Goal: Task Accomplishment & Management: Manage account settings

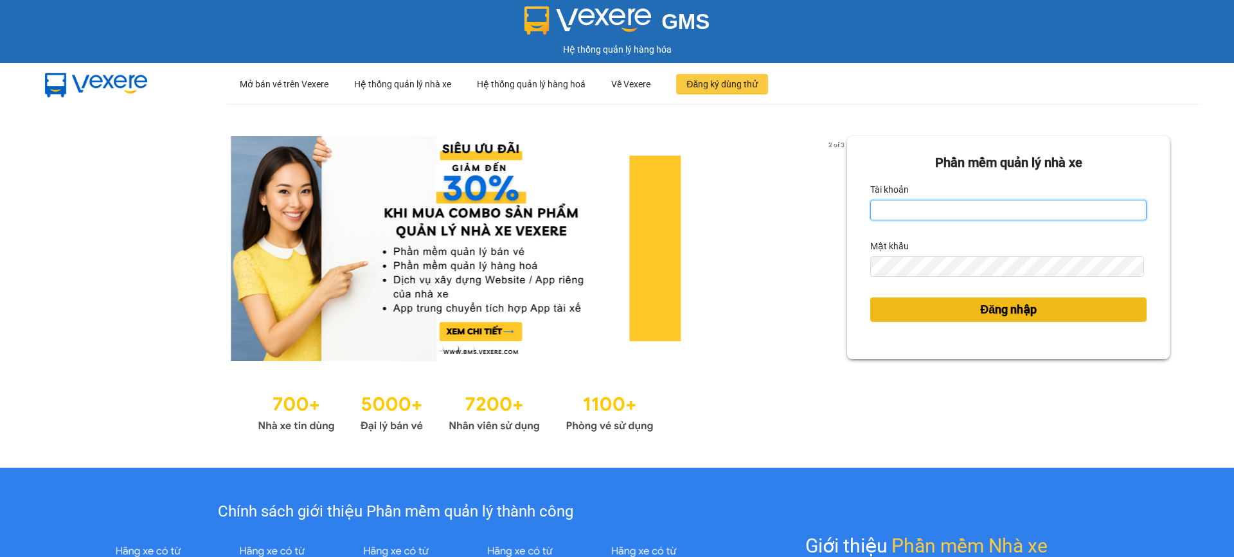
type input "nguyet.ducminh"
click at [980, 307] on span "Đăng nhập" at bounding box center [1008, 310] width 57 height 18
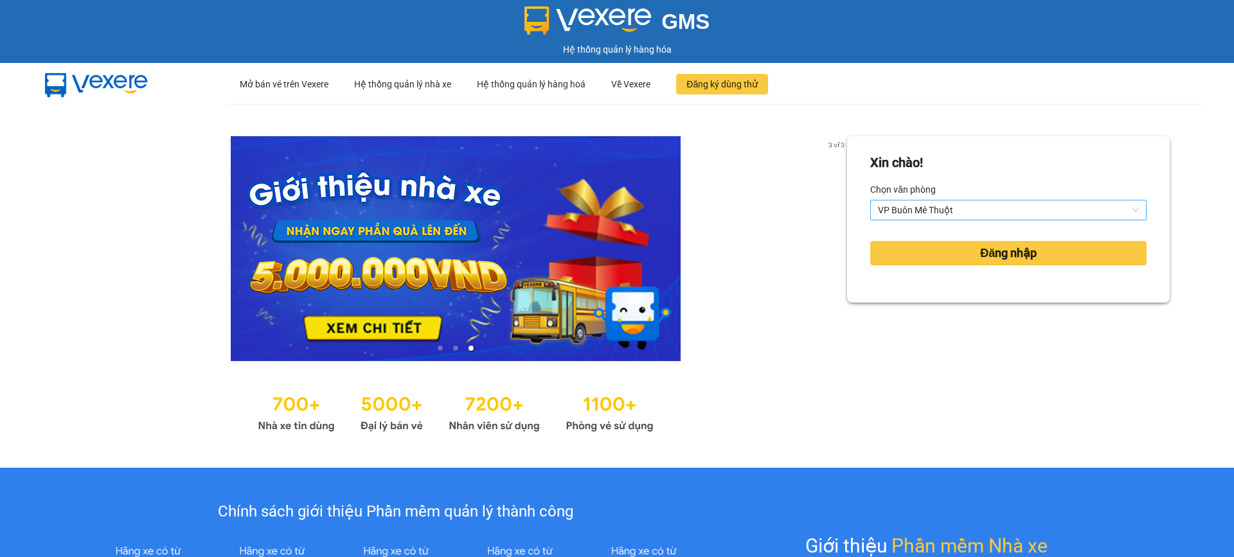
click at [969, 215] on span "VP Buôn Mê Thuột" at bounding box center [1008, 209] width 261 height 19
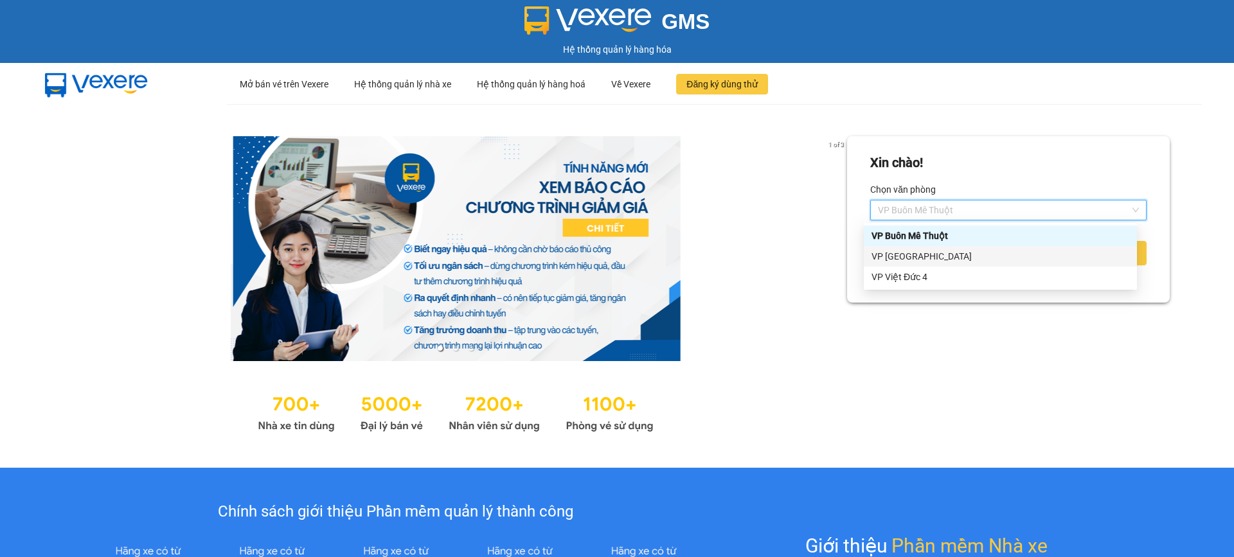
click at [971, 256] on div "VP [GEOGRAPHIC_DATA]" at bounding box center [1000, 256] width 258 height 14
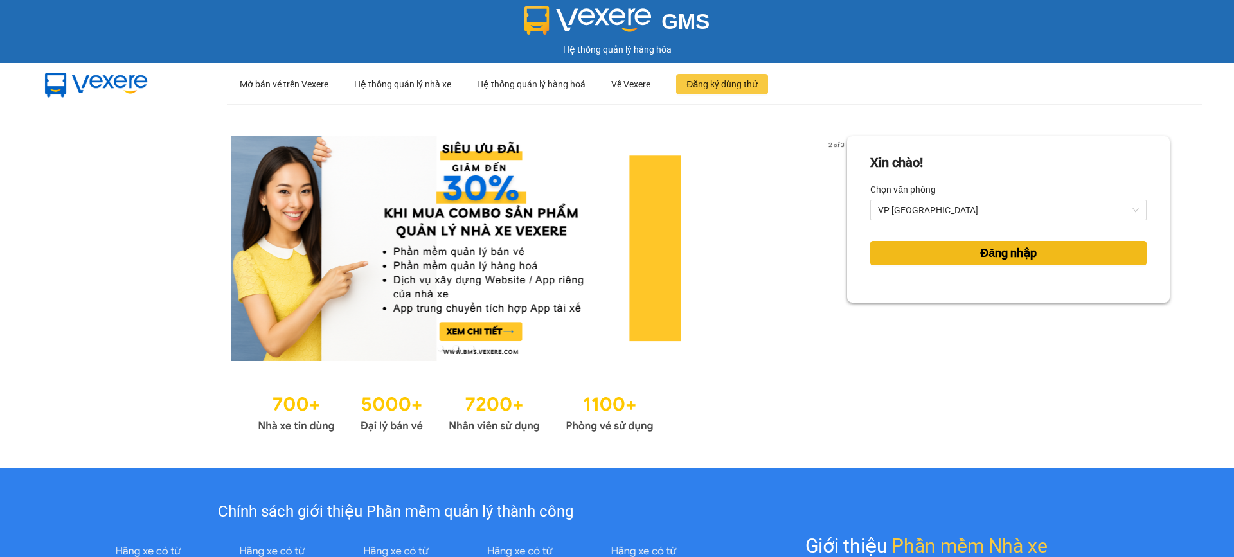
click at [980, 256] on span "Đăng nhập" at bounding box center [1008, 253] width 57 height 18
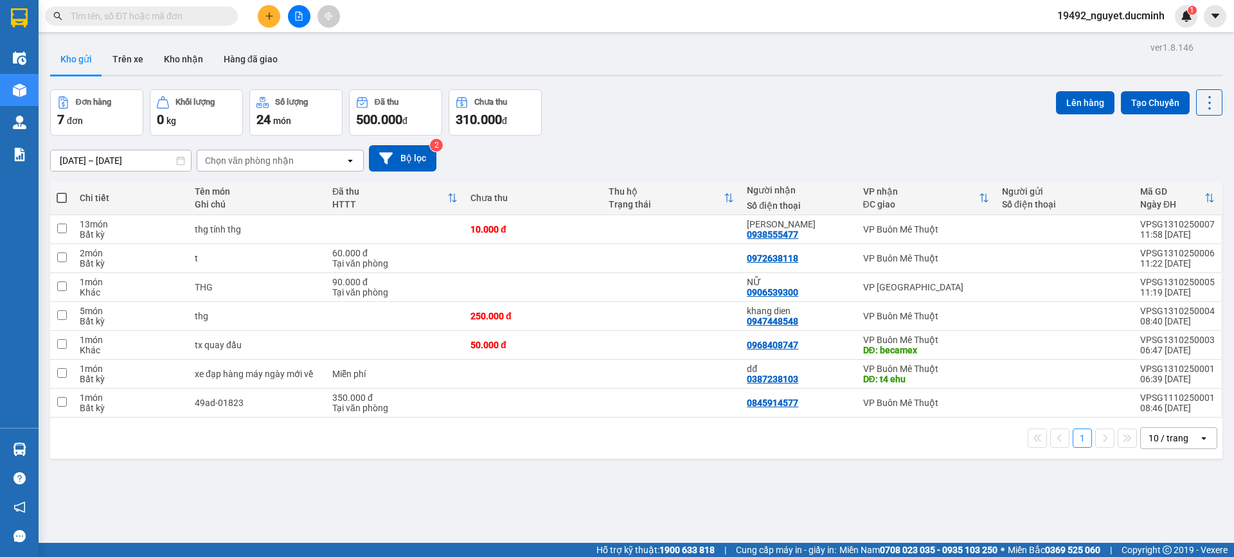
click at [132, 6] on span at bounding box center [141, 15] width 193 height 19
click at [123, 12] on input "text" at bounding box center [147, 16] width 152 height 14
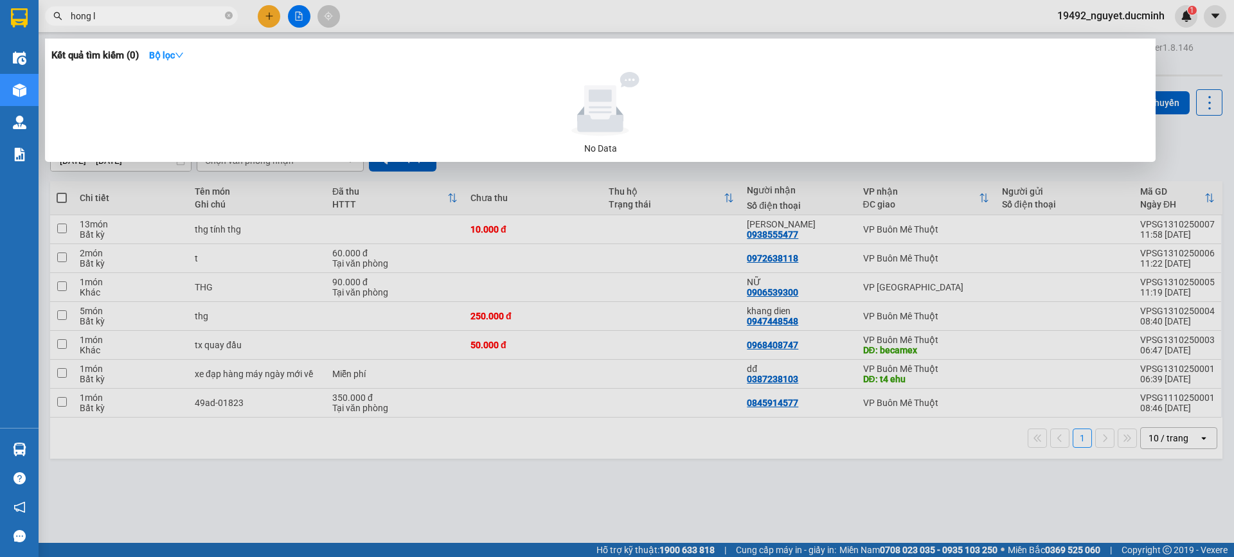
type input "hong le"
